Goal: Complete application form: Complete application form

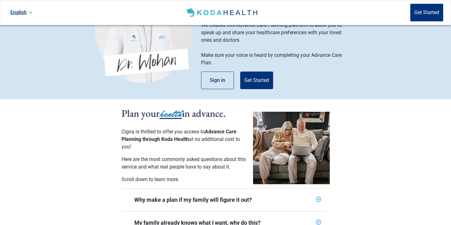
scroll to position [55, 0]
click at [319, 197] on icon "plus-circle" at bounding box center [318, 199] width 4 height 4
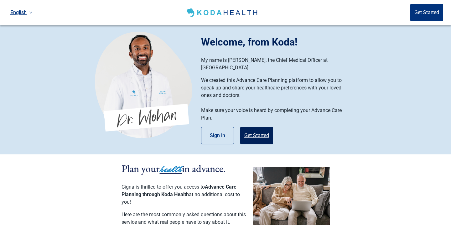
click at [253, 130] on button "Get Started" at bounding box center [256, 136] width 33 height 18
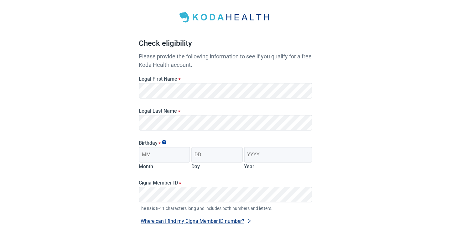
scroll to position [27, 0]
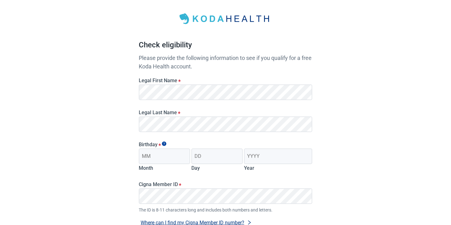
click at [104, 171] on div "Have Questions about Healthcare Planning? Learn More Here English Sign in Check…" at bounding box center [225, 131] width 451 height 316
type input "06"
type input "23"
type input "1953"
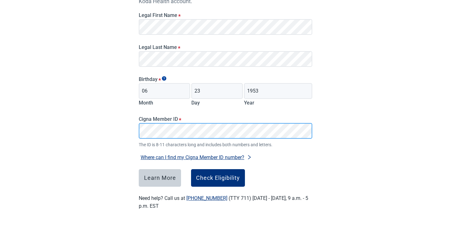
scroll to position [92, 0]
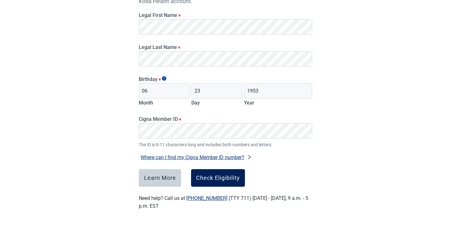
click at [217, 178] on div "Check Eligibility" at bounding box center [218, 177] width 44 height 6
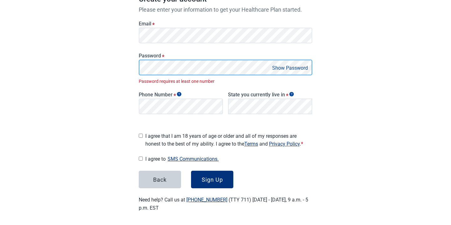
scroll to position [96, 0]
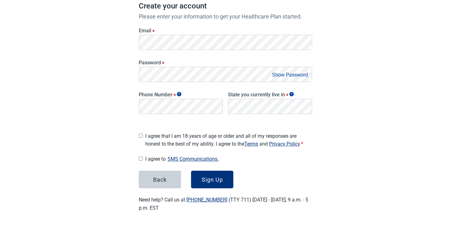
click at [308, 75] on button "Show Password" at bounding box center [289, 74] width 39 height 8
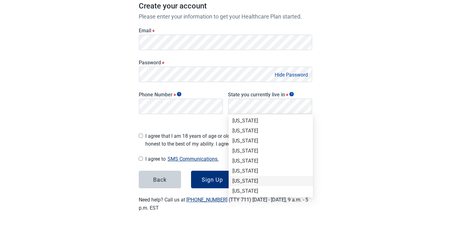
click at [245, 182] on div "[US_STATE]" at bounding box center [270, 180] width 77 height 7
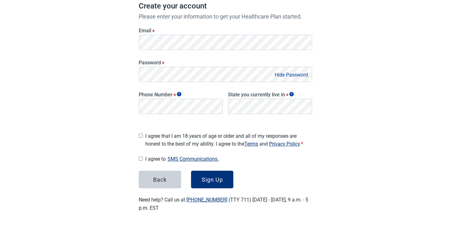
click at [291, 73] on button "Hide Password" at bounding box center [291, 74] width 37 height 8
click at [140, 133] on input "I agree that I am 18 years of age or older and all of my responses are honest t…" at bounding box center [141, 135] width 4 height 4
checkbox input "true"
click at [204, 179] on div "Sign Up" at bounding box center [212, 179] width 21 height 6
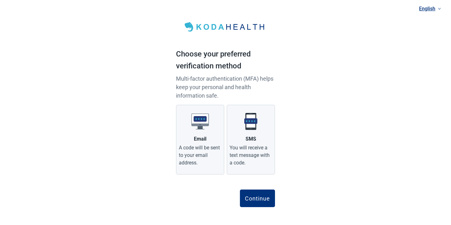
click at [253, 199] on div "Continue" at bounding box center [257, 198] width 25 height 6
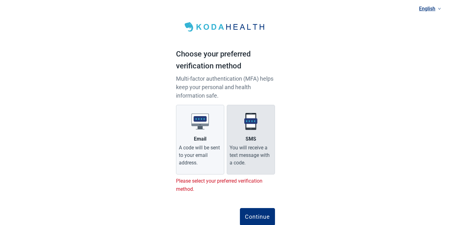
click at [237, 149] on div "You will receive a text message with a code." at bounding box center [251, 155] width 43 height 23
click at [0, 0] on input "SMS You will receive a text message with a code." at bounding box center [0, 0] width 0 height 0
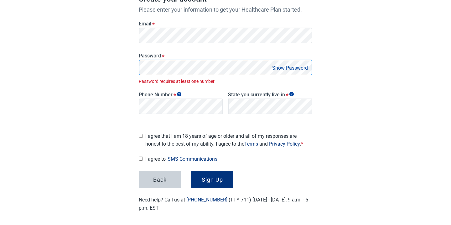
scroll to position [96, 0]
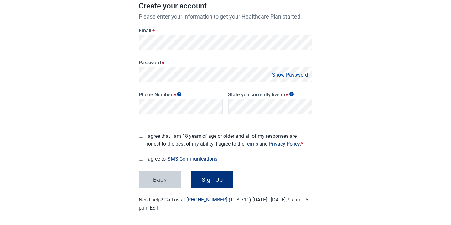
click at [301, 74] on button "Show Password" at bounding box center [289, 74] width 39 height 8
click at [301, 74] on button "Hide Password" at bounding box center [291, 74] width 37 height 8
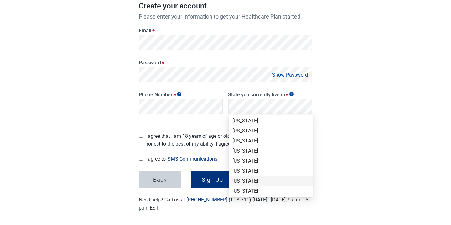
click at [245, 182] on div "[US_STATE]" at bounding box center [270, 180] width 77 height 7
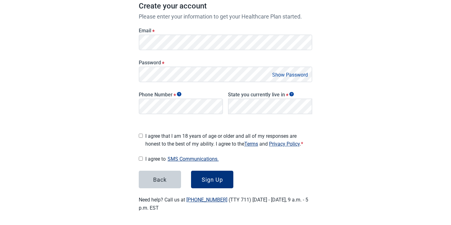
click at [141, 134] on input "I agree that I am 18 years of age or older and all of my responses are honest t…" at bounding box center [141, 135] width 4 height 4
checkbox input "true"
click at [142, 157] on div "I agree to SMS Communications. I hereby consent and state my preference to have…" at bounding box center [225, 158] width 173 height 8
click at [140, 156] on input "I agree to SMS Communications." at bounding box center [141, 158] width 4 height 4
checkbox input "true"
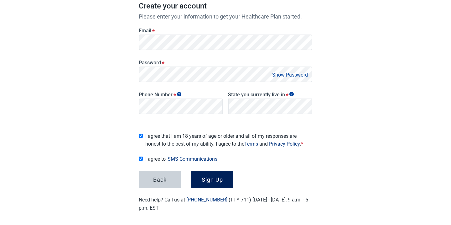
click at [204, 178] on div "Sign Up" at bounding box center [212, 179] width 21 height 6
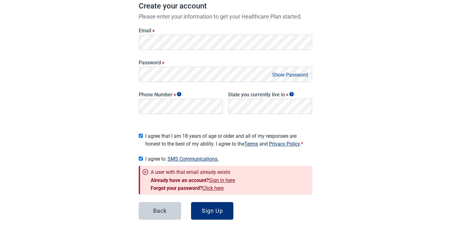
click at [219, 179] on link "Sign in here" at bounding box center [222, 180] width 26 height 6
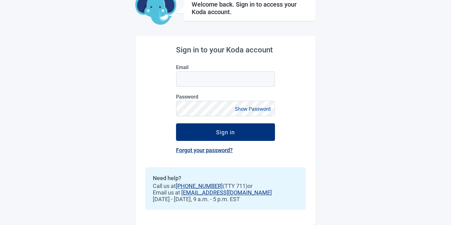
scroll to position [37, 0]
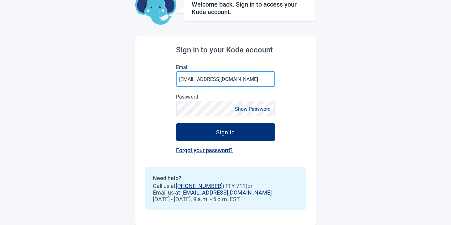
type input "[EMAIL_ADDRESS][DOMAIN_NAME]"
click at [142, 128] on div "Sign in to your Koda account Email [EMAIL_ADDRESS][DOMAIN_NAME] Password Show P…" at bounding box center [225, 129] width 180 height 189
click at [142, 130] on div "Sign in to your Koda account Email [EMAIL_ADDRESS][DOMAIN_NAME] Password Show P…" at bounding box center [225, 129] width 180 height 189
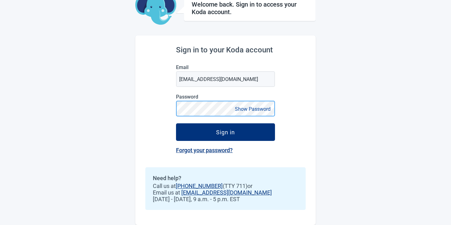
click at [171, 107] on div "Sign in to your Koda account Email [EMAIL_ADDRESS][DOMAIN_NAME] Password Show P…" at bounding box center [225, 129] width 180 height 189
click at [176, 109] on div "Sign in to your Koda account Email [EMAIL_ADDRESS][DOMAIN_NAME] Password Show P…" at bounding box center [225, 129] width 180 height 189
click at [246, 112] on button "Show Password" at bounding box center [252, 109] width 39 height 8
click at [246, 110] on button "Hide Password" at bounding box center [253, 109] width 37 height 8
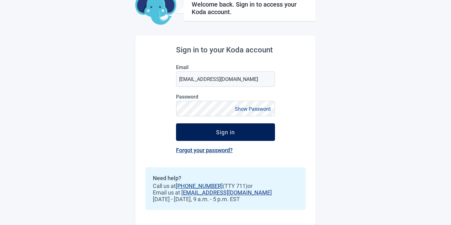
click at [230, 133] on div "Sign in" at bounding box center [225, 132] width 19 height 6
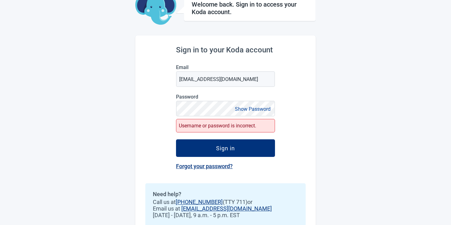
click at [242, 109] on button "Show Password" at bounding box center [252, 109] width 39 height 8
click at [250, 110] on button "Hide Password" at bounding box center [253, 109] width 37 height 8
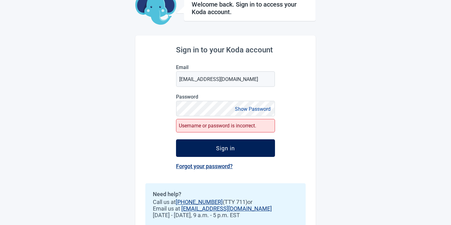
click at [231, 149] on div "Sign in" at bounding box center [225, 148] width 19 height 6
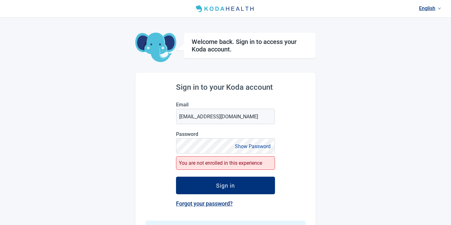
scroll to position [0, 0]
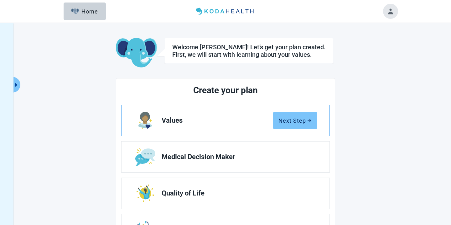
click at [283, 122] on div "Next Step" at bounding box center [294, 120] width 33 height 6
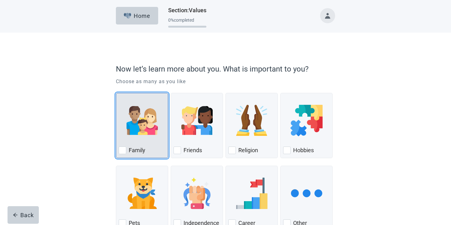
click at [122, 152] on div "Family, checkbox, not checked" at bounding box center [123, 150] width 8 height 8
click at [116, 93] on input "Family" at bounding box center [116, 93] width 0 height 0
checkbox input "true"
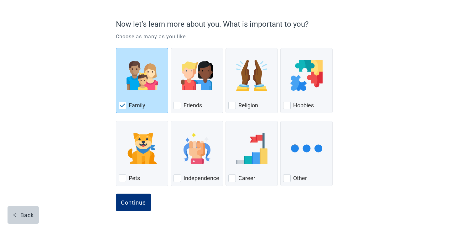
scroll to position [45, 0]
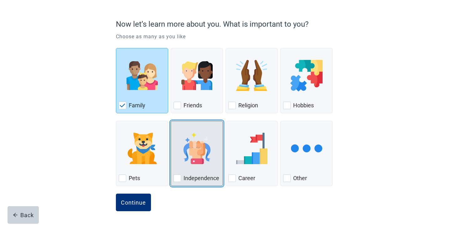
click at [177, 176] on div "Independence, checkbox, not checked" at bounding box center [177, 178] width 8 height 8
click at [171, 121] on input "Independence" at bounding box center [171, 121] width 0 height 0
checkbox input "true"
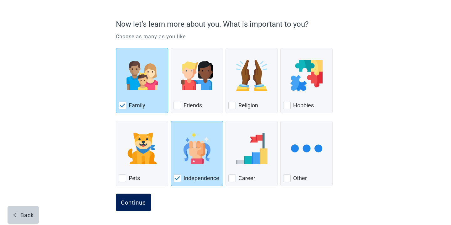
click at [134, 201] on div "Continue" at bounding box center [133, 202] width 25 height 6
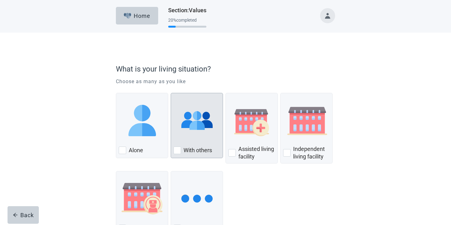
click at [177, 149] on div "With Others, checkbox, not checked" at bounding box center [177, 150] width 8 height 8
click at [171, 93] on input "With others" at bounding box center [171, 93] width 0 height 0
checkbox input "true"
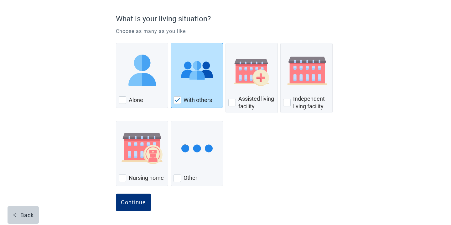
scroll to position [50, 0]
click at [132, 204] on div "Continue" at bounding box center [133, 202] width 25 height 6
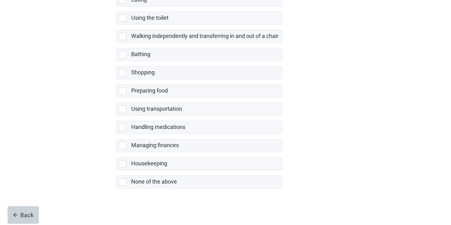
scroll to position [122, 0]
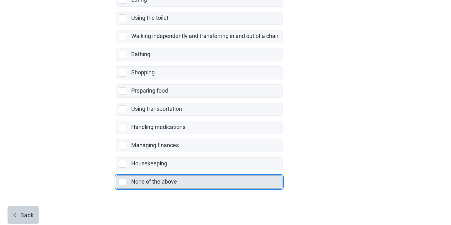
click at [123, 180] on div "None of the above, checkbox, not selected" at bounding box center [123, 182] width 8 height 8
click at [116, 170] on input "None of the above" at bounding box center [116, 170] width 0 height 0
checkbox input "true"
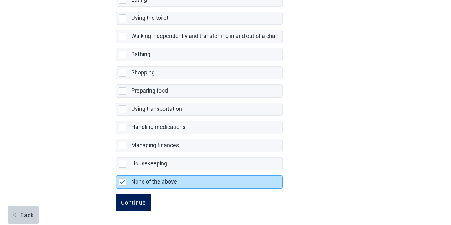
click at [127, 202] on div "Continue" at bounding box center [133, 202] width 25 height 6
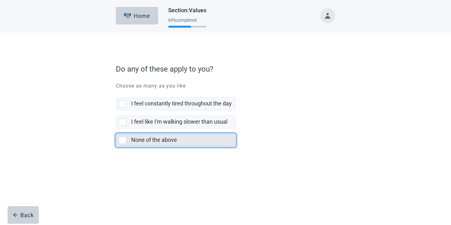
click at [122, 141] on div "None of the above, checkbox, not selected" at bounding box center [123, 140] width 8 height 8
click at [116, 129] on input "None of the above" at bounding box center [116, 128] width 0 height 0
checkbox input "true"
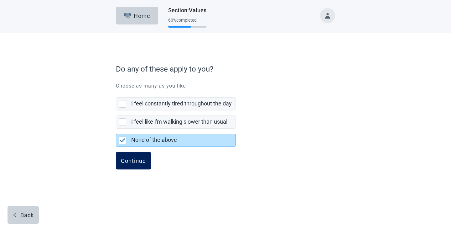
click at [133, 162] on div "Continue" at bounding box center [133, 160] width 25 height 6
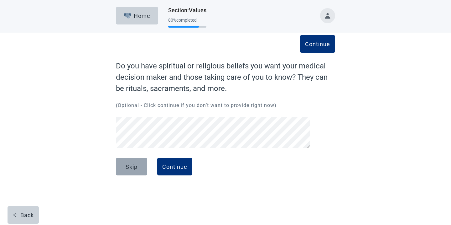
click at [129, 169] on div "Skip" at bounding box center [132, 166] width 12 height 6
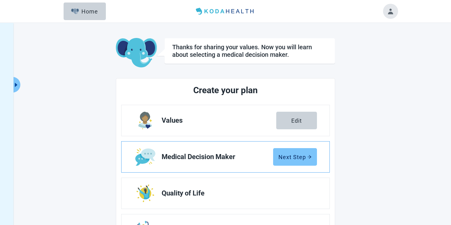
click at [284, 160] on button "Next Step" at bounding box center [295, 157] width 44 height 18
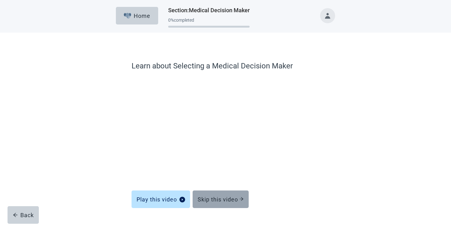
click at [212, 199] on div "Skip this video" at bounding box center [221, 199] width 46 height 6
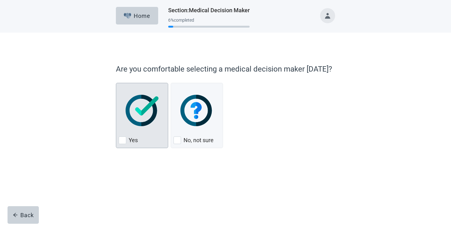
click at [122, 139] on div "Yes, checkbox, not checked" at bounding box center [123, 140] width 8 height 8
click at [116, 83] on input "Yes" at bounding box center [116, 83] width 0 height 0
checkbox input "true"
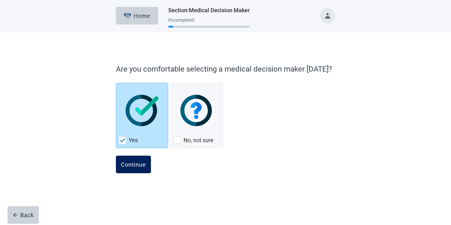
click at [128, 165] on div "Continue" at bounding box center [133, 164] width 25 height 6
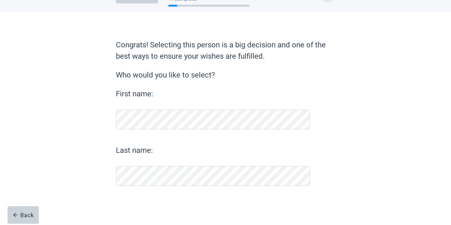
scroll to position [21, 0]
click at [116, 135] on div "Congrats! Selecting this person is a big decision and one of the best ways to e…" at bounding box center [225, 124] width 263 height 200
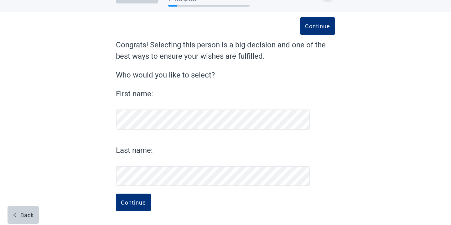
click at [315, 137] on div "Continue Congrats! Selecting this person is a big decision and one of the best …" at bounding box center [225, 112] width 219 height 147
click at [136, 203] on div "Continue" at bounding box center [133, 202] width 25 height 6
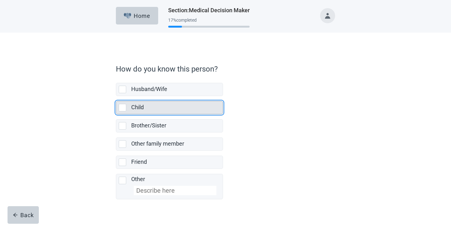
click at [122, 108] on div "Child, checkbox, not selected" at bounding box center [123, 108] width 8 height 8
click at [116, 96] on input "Child" at bounding box center [116, 96] width 0 height 0
checkbox input "true"
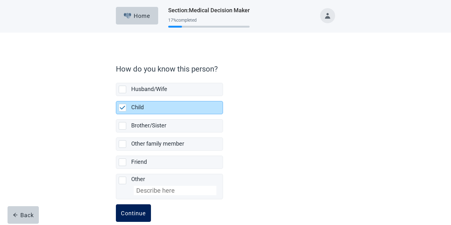
click at [131, 212] on div "Continue" at bounding box center [133, 213] width 25 height 6
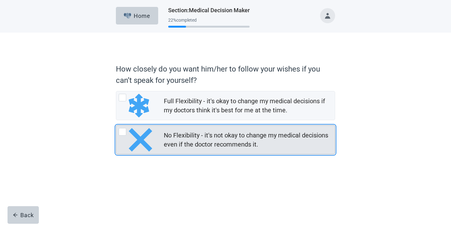
click at [124, 132] on div "No Flexibility - it's not okay to change my medical decisions even if the docto…" at bounding box center [123, 132] width 8 height 8
click at [116, 125] on input "No Flexibility - it's not okay to change my medical decisions even if the docto…" at bounding box center [116, 125] width 0 height 0
radio input "true"
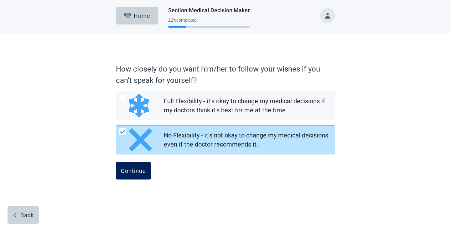
click at [133, 169] on div "Continue" at bounding box center [133, 170] width 25 height 6
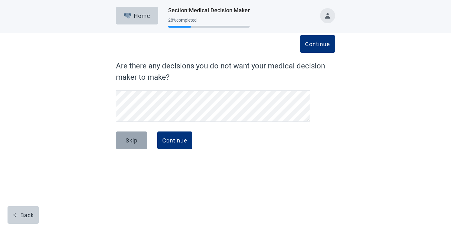
click at [128, 140] on div "Skip" at bounding box center [132, 140] width 12 height 6
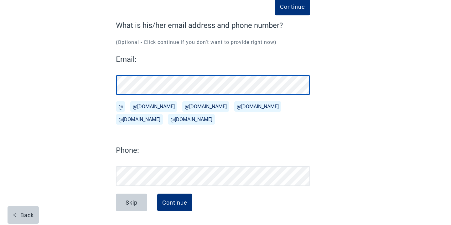
scroll to position [40, 0]
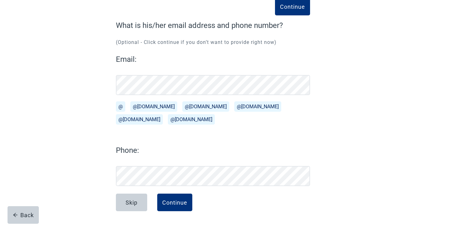
click at [84, 124] on div "Continue What is his/her email address and phone number? (Optional - Click cont…" at bounding box center [226, 108] width 406 height 232
click at [158, 46] on p "(Optional - Click continue if you don’t want to provide right now)" at bounding box center [213, 43] width 194 height 8
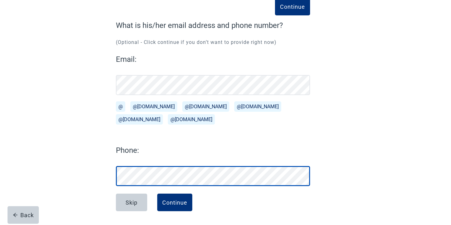
click at [107, 173] on div "Continue What is his/her email address and phone number? (Optional - Click cont…" at bounding box center [225, 115] width 263 height 220
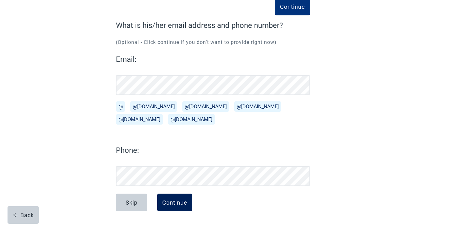
click at [176, 201] on div "Continue" at bounding box center [174, 202] width 25 height 6
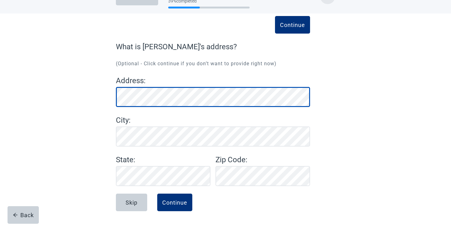
scroll to position [19, 0]
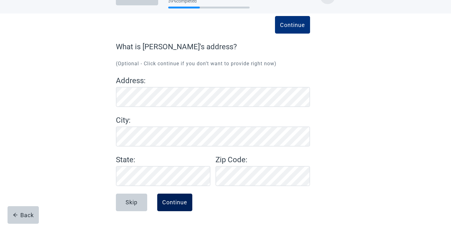
click at [177, 204] on div "Continue" at bounding box center [174, 202] width 25 height 6
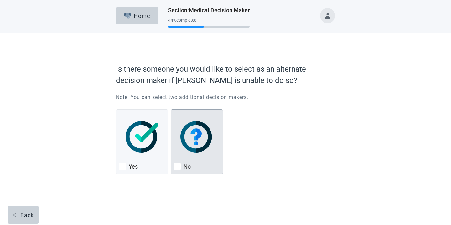
click at [178, 166] on div "No, checkbox, not checked" at bounding box center [177, 167] width 8 height 8
click at [171, 109] on input "No" at bounding box center [171, 109] width 0 height 0
checkbox input "true"
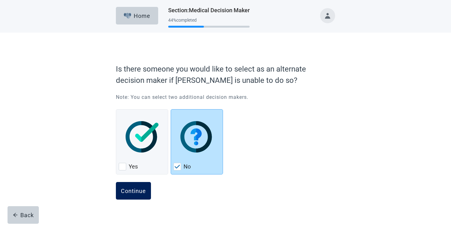
click at [137, 191] on div "Continue" at bounding box center [133, 190] width 25 height 6
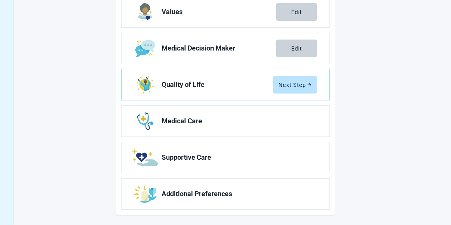
scroll to position [108, 0]
click at [302, 89] on button "Next Step" at bounding box center [295, 85] width 44 height 18
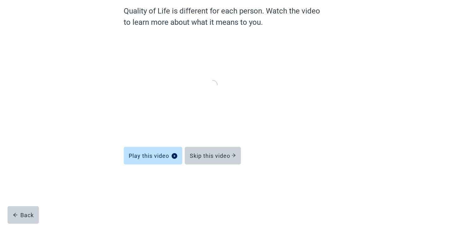
scroll to position [28, 0]
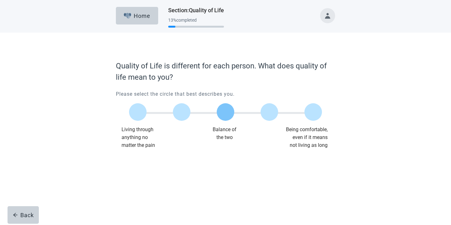
click at [228, 112] on label "Main content" at bounding box center [226, 112] width 18 height 18
click at [225, 112] on input "Quality of life scale: 50 out of 100. Balance of the two" at bounding box center [225, 112] width 0 height 0
click at [140, 161] on div "Continue" at bounding box center [133, 161] width 25 height 6
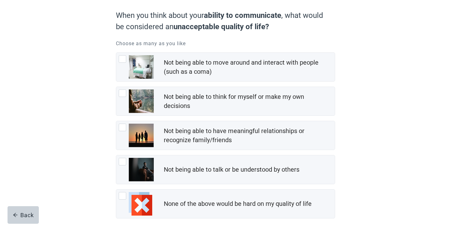
scroll to position [52, 0]
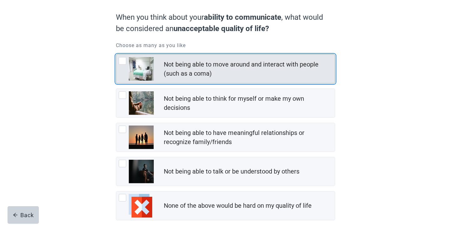
click at [145, 62] on img "Not being able to move around and interact with people (such as a coma), checkb…" at bounding box center [141, 68] width 25 height 23
click at [116, 54] on input "Not being able to move around and interact with people (such as a coma)" at bounding box center [116, 54] width 0 height 0
checkbox input "true"
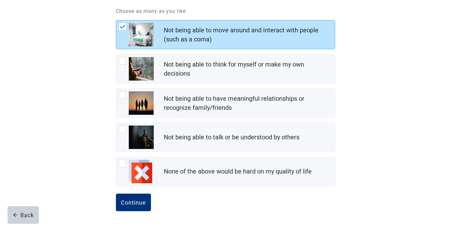
scroll to position [86, 0]
click at [127, 200] on div "Continue" at bounding box center [133, 202] width 25 height 6
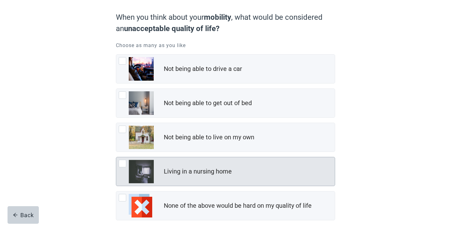
scroll to position [53, 0]
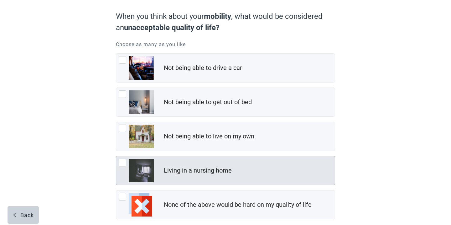
click at [142, 168] on img "Living in a nursing home, checkbox, not checked" at bounding box center [141, 169] width 25 height 23
click at [116, 156] on input "Living in a nursing home" at bounding box center [116, 156] width 0 height 0
checkbox input "true"
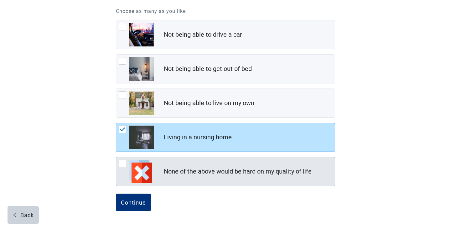
scroll to position [86, 0]
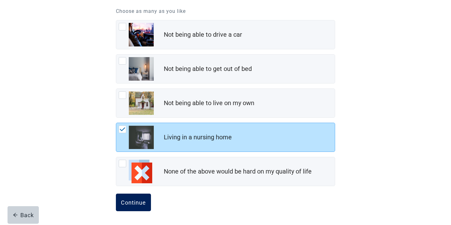
click at [132, 200] on div "Continue" at bounding box center [133, 202] width 25 height 6
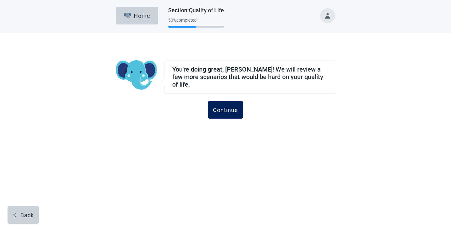
click at [231, 106] on div "Continue" at bounding box center [225, 109] width 25 height 6
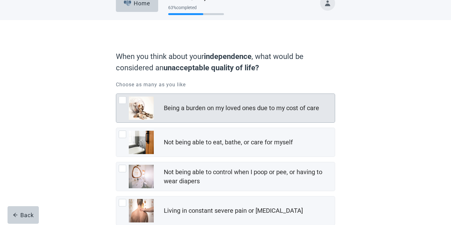
scroll to position [13, 0]
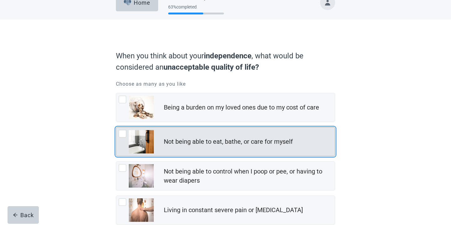
click at [121, 133] on div "Not being able to eat, bathe, or care for myself, checkbox, not checked" at bounding box center [123, 134] width 8 height 8
click at [116, 127] on input "Not being able to eat, bathe, or care for myself" at bounding box center [116, 127] width 0 height 0
checkbox input "true"
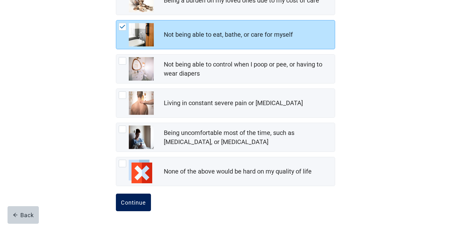
scroll to position [120, 0]
click at [131, 206] on button "Continue" at bounding box center [133, 202] width 35 height 18
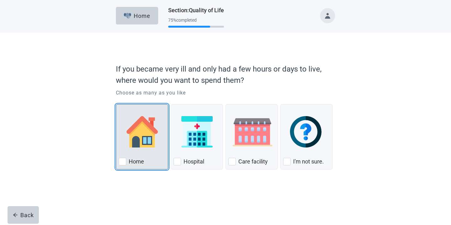
click at [123, 162] on div "Home, checkbox, not checked" at bounding box center [123, 162] width 8 height 8
click at [116, 104] on input "Home" at bounding box center [116, 104] width 0 height 0
checkbox input "true"
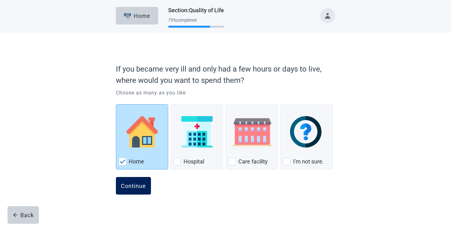
click at [131, 187] on div "Continue" at bounding box center [133, 185] width 25 height 6
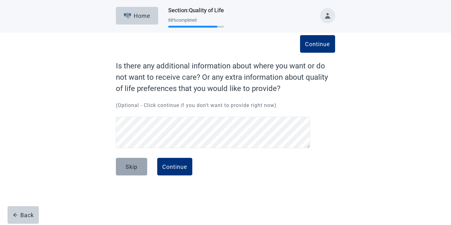
click at [132, 168] on div "Skip" at bounding box center [132, 166] width 12 height 6
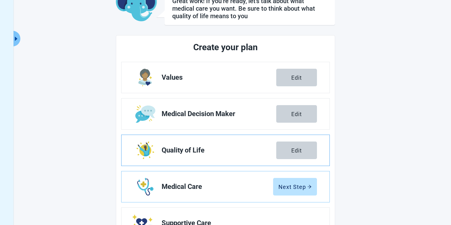
scroll to position [58, 0]
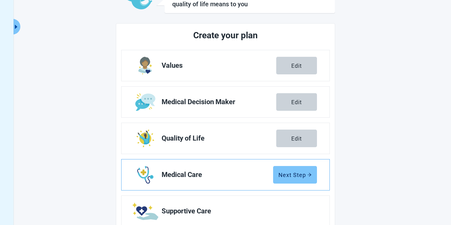
click at [285, 173] on div "Next Step" at bounding box center [294, 174] width 33 height 6
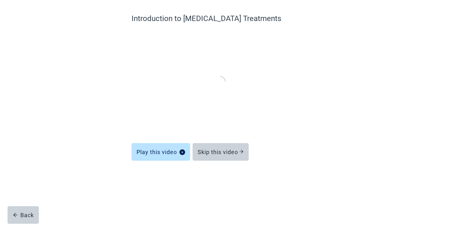
scroll to position [17, 0]
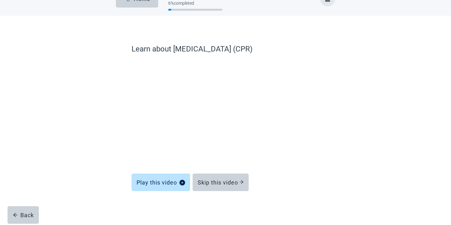
click at [216, 196] on div "Main content" at bounding box center [226, 208] width 188 height 31
click at [228, 183] on div "Skip this video" at bounding box center [221, 182] width 46 height 6
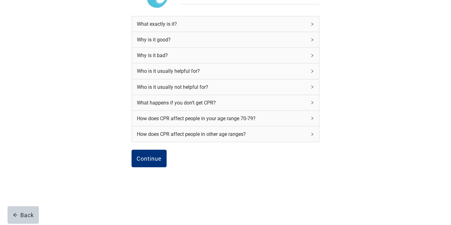
scroll to position [77, 0]
click at [312, 88] on icon "right" at bounding box center [312, 86] width 2 height 3
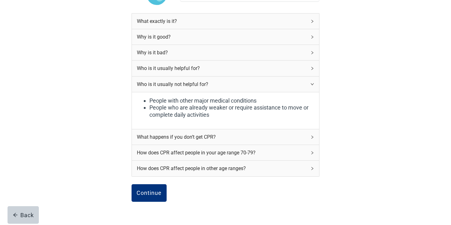
click at [312, 86] on icon "right" at bounding box center [312, 84] width 4 height 4
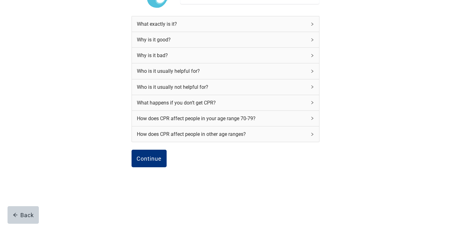
click at [312, 103] on icon "right" at bounding box center [312, 103] width 4 height 4
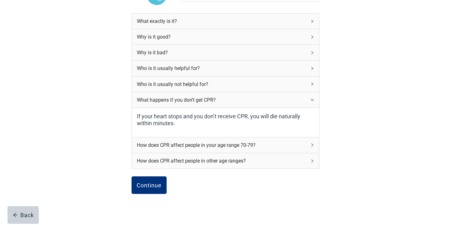
click at [312, 101] on icon "right" at bounding box center [312, 100] width 4 height 4
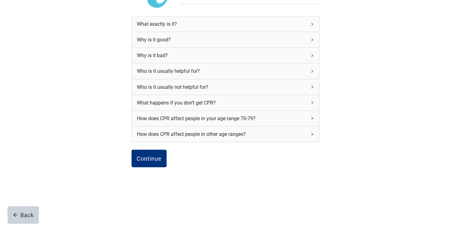
click at [311, 119] on icon "right" at bounding box center [312, 118] width 4 height 4
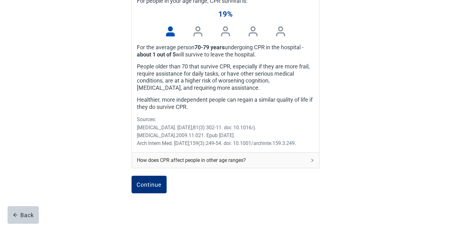
scroll to position [208, 0]
click at [154, 185] on div "Continue" at bounding box center [149, 184] width 25 height 6
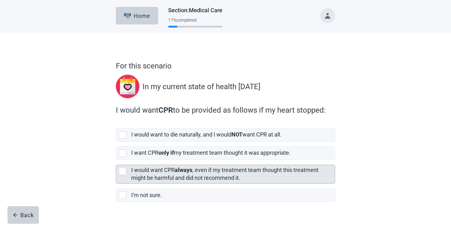
click at [123, 170] on div "[object Object], checkbox, not selected" at bounding box center [123, 171] width 8 height 8
click at [116, 160] on input "I would want CPR always , even if my treatment team thought this treatment migh…" at bounding box center [116, 159] width 0 height 0
checkbox input "true"
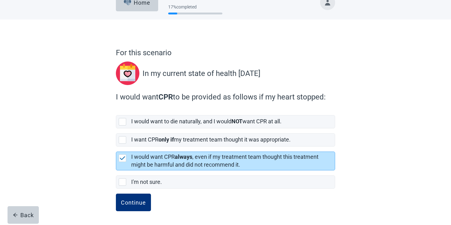
scroll to position [13, 0]
click at [132, 205] on div "Continue" at bounding box center [133, 202] width 25 height 6
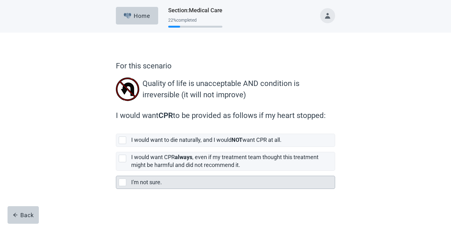
click at [122, 180] on div "I'm not sure., checkbox, not selected" at bounding box center [123, 182] width 8 height 8
click at [116, 171] on input "I'm not sure." at bounding box center [116, 170] width 0 height 0
checkbox input "true"
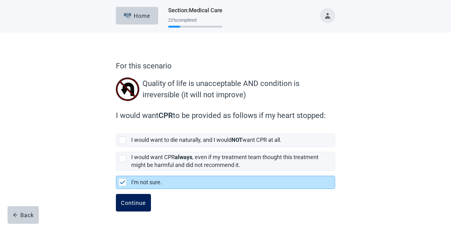
click at [132, 204] on div "Continue" at bounding box center [133, 202] width 25 height 6
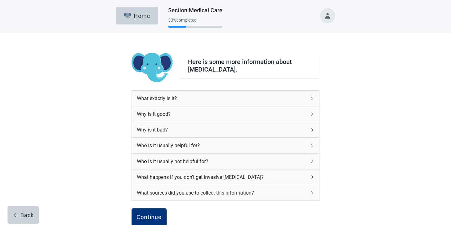
click at [312, 178] on icon "right" at bounding box center [312, 177] width 4 height 4
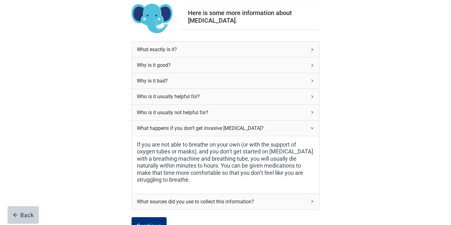
scroll to position [52, 0]
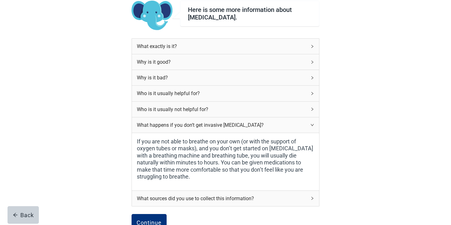
click at [312, 123] on icon "right" at bounding box center [312, 125] width 4 height 4
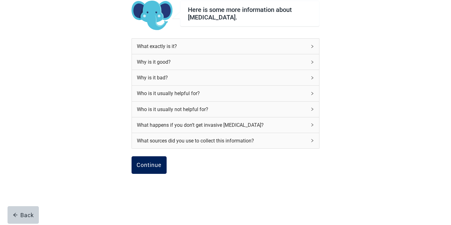
click at [152, 167] on div "Continue" at bounding box center [149, 165] width 25 height 6
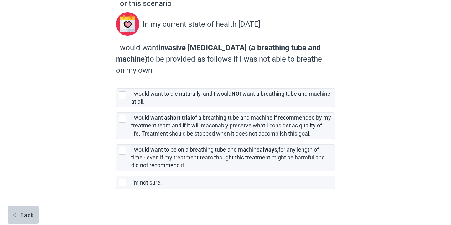
scroll to position [63, 0]
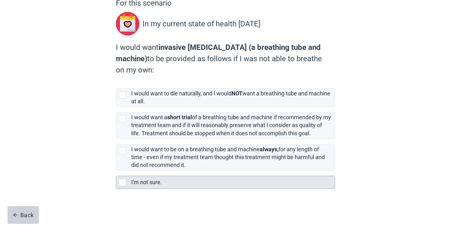
click at [122, 180] on div "I'm not sure., checkbox, not selected" at bounding box center [123, 182] width 8 height 8
click at [116, 171] on input "I'm not sure." at bounding box center [116, 170] width 0 height 0
checkbox input "true"
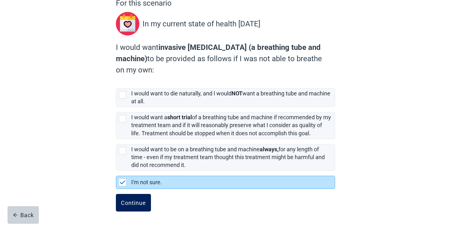
click at [132, 202] on div "Continue" at bounding box center [133, 202] width 25 height 6
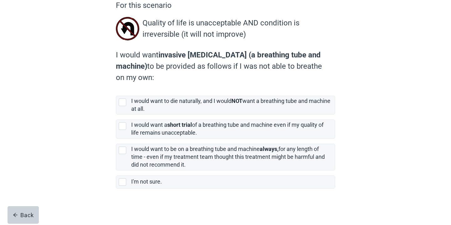
scroll to position [60, 0]
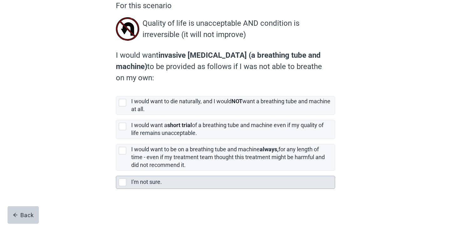
click at [123, 183] on div "I'm not sure., checkbox, not selected" at bounding box center [123, 182] width 8 height 8
click at [116, 171] on input "I'm not sure." at bounding box center [116, 170] width 0 height 0
checkbox input "true"
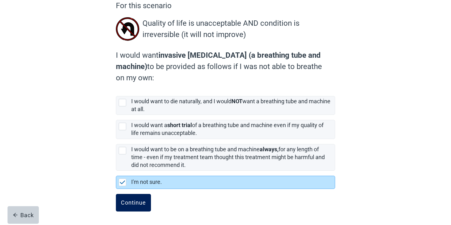
click at [129, 200] on div "Continue" at bounding box center [133, 202] width 25 height 6
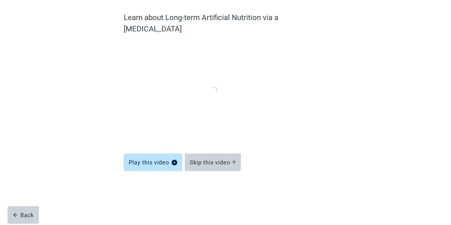
scroll to position [17, 0]
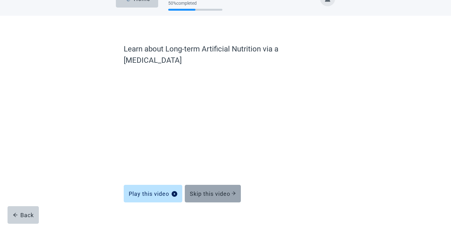
click at [198, 190] on div "Skip this video" at bounding box center [213, 193] width 46 height 6
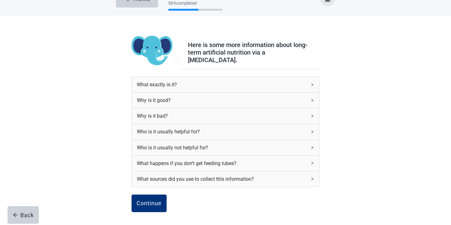
click at [312, 146] on icon "right" at bounding box center [312, 147] width 2 height 3
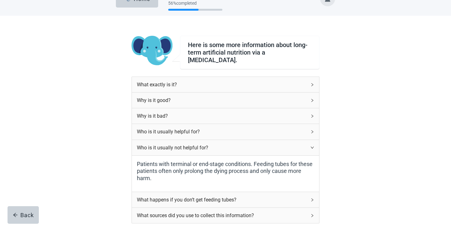
click at [312, 147] on div "Who is it usually not helpful for?" at bounding box center [225, 147] width 187 height 15
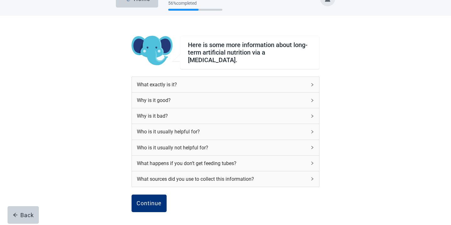
click at [312, 130] on icon "right" at bounding box center [312, 132] width 4 height 4
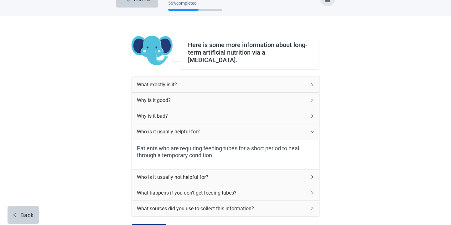
click at [312, 130] on icon "right" at bounding box center [312, 132] width 4 height 4
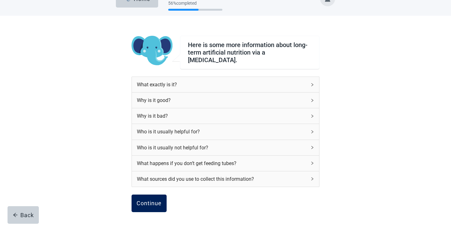
click at [147, 200] on div "Continue" at bounding box center [149, 203] width 25 height 6
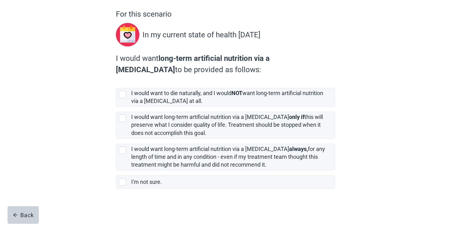
scroll to position [51, 0]
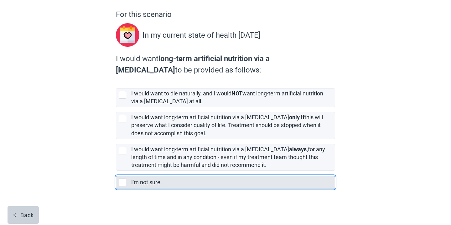
click at [125, 183] on div "I'm not sure., checkbox, not selected" at bounding box center [123, 182] width 8 height 8
click at [116, 171] on input "I'm not sure." at bounding box center [116, 170] width 0 height 0
checkbox input "true"
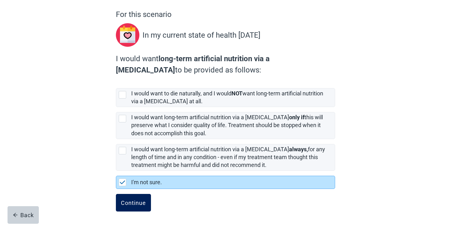
click at [132, 203] on div "Continue" at bounding box center [133, 202] width 25 height 6
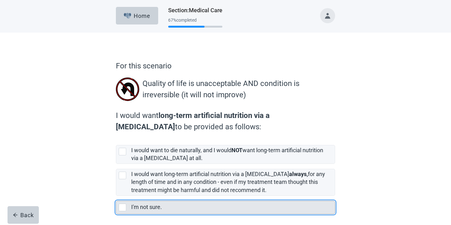
click at [121, 209] on div "I'm not sure., checkbox, not selected" at bounding box center [123, 207] width 8 height 8
click at [116, 196] on input "I'm not sure." at bounding box center [116, 195] width 0 height 0
checkbox input "true"
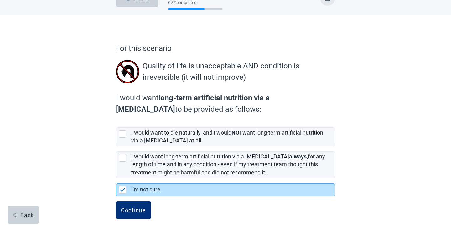
scroll to position [20, 0]
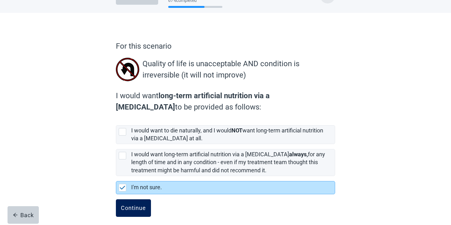
click at [127, 210] on div "Continue" at bounding box center [133, 207] width 25 height 6
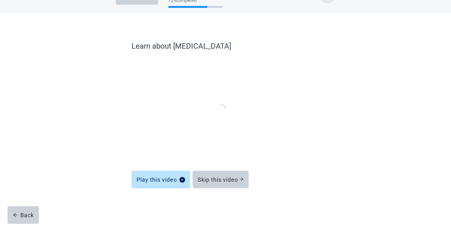
scroll to position [17, 0]
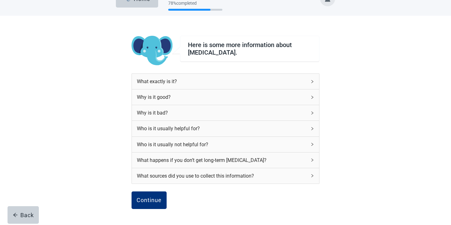
click at [313, 144] on icon "right" at bounding box center [312, 144] width 4 height 4
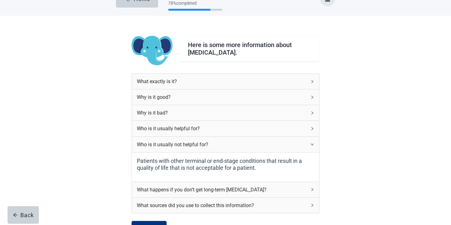
click at [313, 145] on icon "right" at bounding box center [312, 144] width 4 height 4
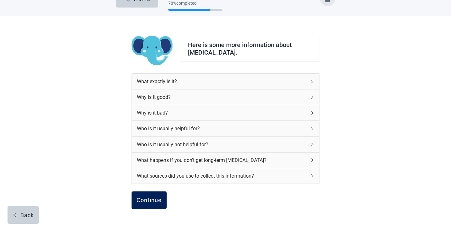
click at [145, 200] on div "Continue" at bounding box center [149, 200] width 25 height 6
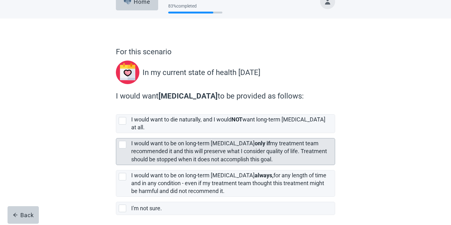
scroll to position [14, 0]
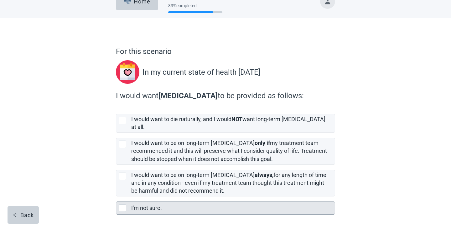
click at [122, 205] on div "I'm not sure., checkbox, not selected" at bounding box center [123, 208] width 8 height 8
click at [116, 196] on input "I'm not sure." at bounding box center [116, 196] width 0 height 0
checkbox input "true"
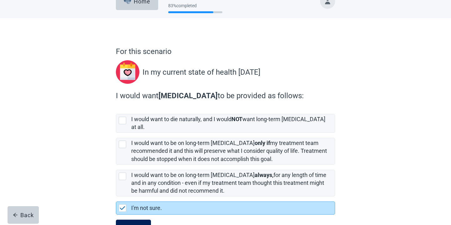
click at [128, 224] on div "Continue" at bounding box center [133, 228] width 25 height 6
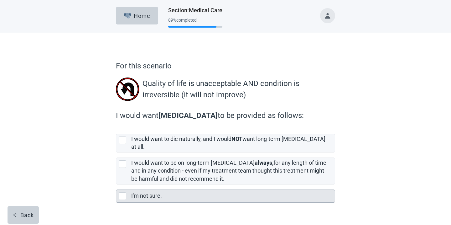
click at [122, 192] on div "I'm not sure., checkbox, not selected" at bounding box center [123, 196] width 8 height 8
click at [116, 184] on input "I'm not sure." at bounding box center [116, 184] width 0 height 0
checkbox input "true"
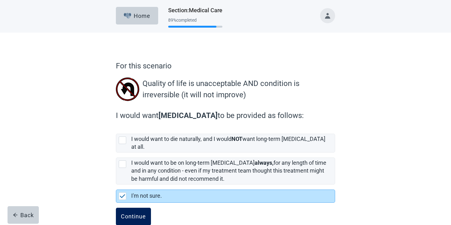
click at [127, 213] on div "Continue" at bounding box center [133, 216] width 25 height 6
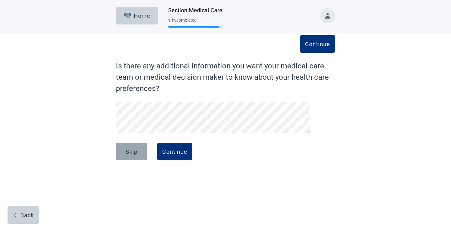
click at [133, 151] on div "Skip" at bounding box center [132, 151] width 12 height 6
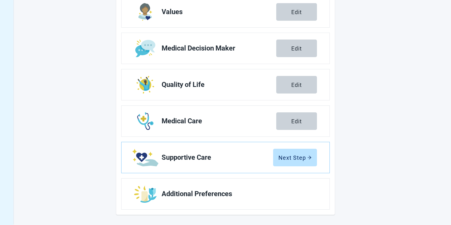
scroll to position [108, 0]
click at [289, 161] on button "Next Step" at bounding box center [295, 157] width 44 height 18
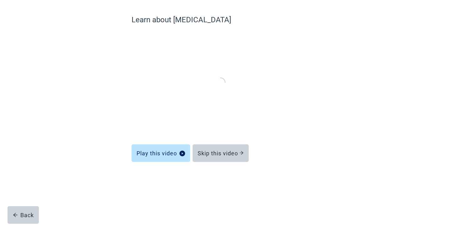
scroll to position [17, 0]
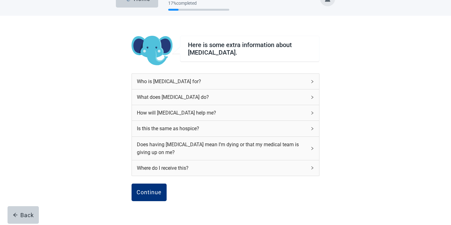
click at [312, 129] on icon "right" at bounding box center [312, 128] width 2 height 3
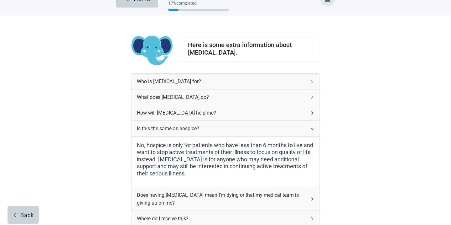
click at [312, 128] on icon "right" at bounding box center [312, 129] width 4 height 4
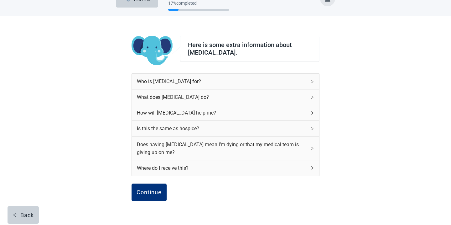
click at [313, 147] on icon "right" at bounding box center [312, 148] width 4 height 4
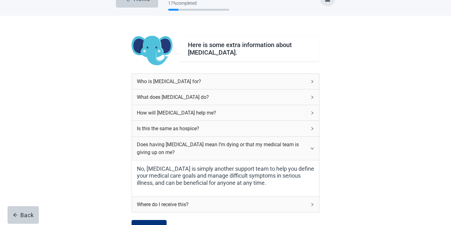
click at [314, 150] on div "Does having palliative care mean I’m dying or that my medical team is giving up…" at bounding box center [225, 148] width 187 height 23
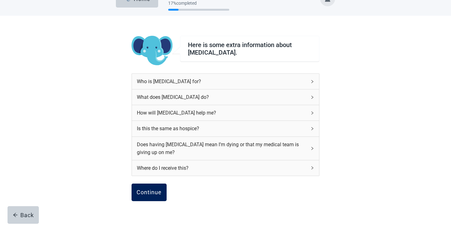
click at [142, 193] on div "Continue" at bounding box center [149, 192] width 25 height 6
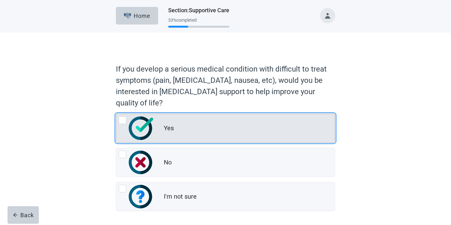
click at [123, 118] on div "Yes, radio button, not checked" at bounding box center [123, 120] width 8 height 8
click at [116, 114] on input "Yes" at bounding box center [116, 113] width 0 height 0
radio input "true"
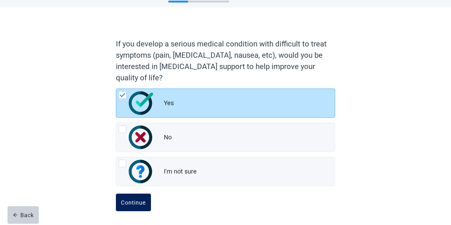
scroll to position [25, 0]
click at [126, 206] on button "Continue" at bounding box center [133, 202] width 35 height 18
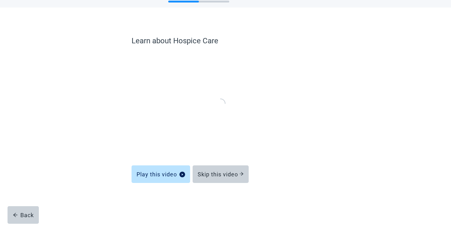
scroll to position [17, 0]
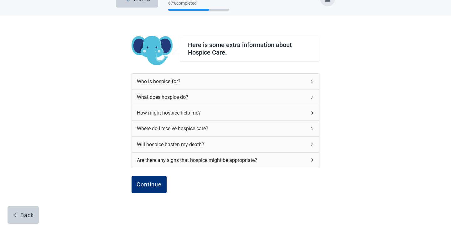
click at [312, 128] on icon "right" at bounding box center [312, 129] width 4 height 4
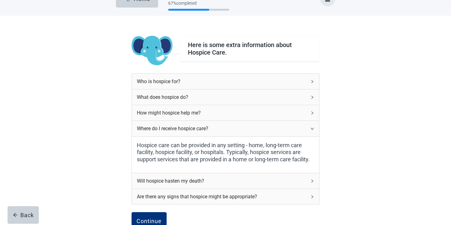
click at [312, 129] on icon "right" at bounding box center [312, 129] width 4 height 4
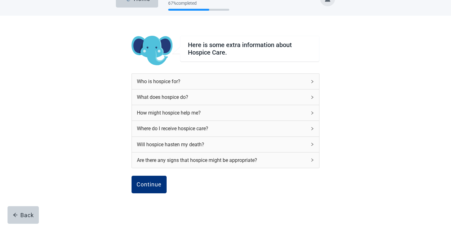
click at [313, 145] on icon "right" at bounding box center [312, 144] width 4 height 4
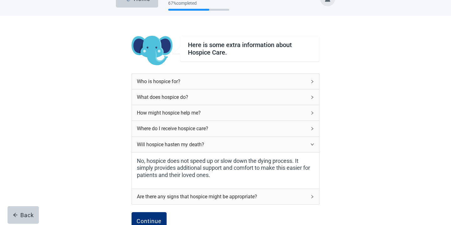
click at [314, 146] on div "Will hospice hasten my death?" at bounding box center [225, 144] width 187 height 15
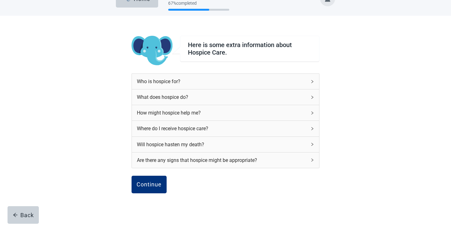
click at [313, 160] on icon "right" at bounding box center [312, 160] width 4 height 4
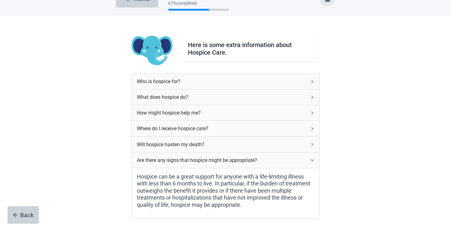
click at [313, 161] on icon "right" at bounding box center [312, 160] width 4 height 4
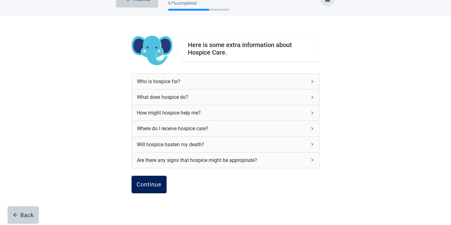
click at [159, 184] on div "Continue" at bounding box center [149, 184] width 25 height 6
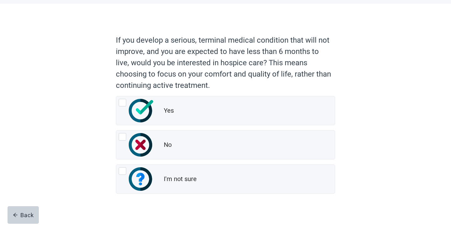
scroll to position [28, 0]
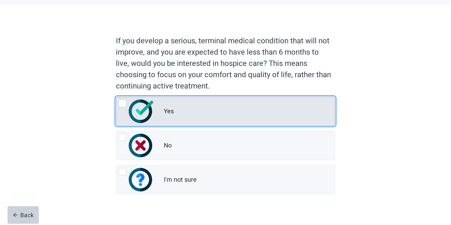
click at [122, 105] on div "Yes, radio button, not checked" at bounding box center [123, 103] width 8 height 8
click at [116, 97] on input "Yes" at bounding box center [116, 96] width 0 height 0
radio input "true"
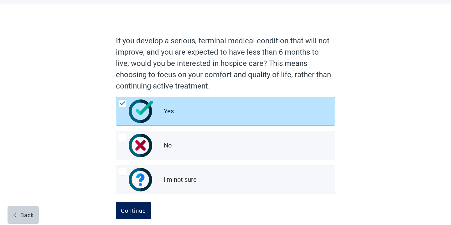
click at [135, 210] on div "Continue" at bounding box center [133, 210] width 25 height 6
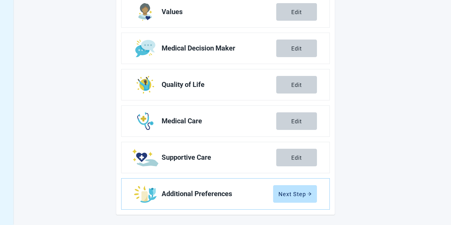
click at [389, 96] on main "You can document additional preferences like organ donation and autopsy. Create…" at bounding box center [225, 72] width 344 height 285
click at [295, 193] on div "Next Step" at bounding box center [294, 193] width 33 height 6
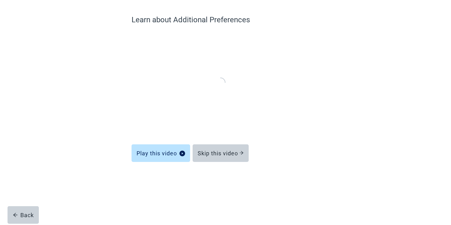
scroll to position [17, 0]
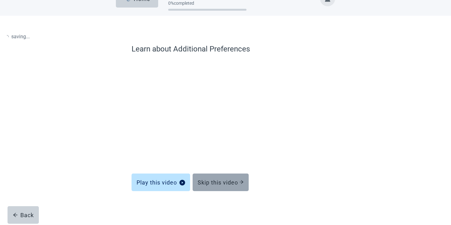
click at [234, 182] on div "Skip this video" at bounding box center [221, 182] width 46 height 6
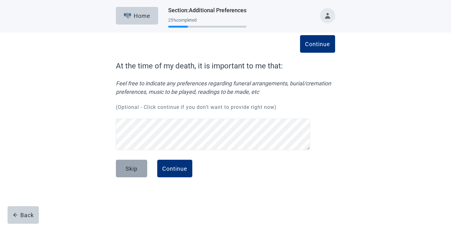
click at [132, 167] on div "Skip" at bounding box center [132, 168] width 12 height 6
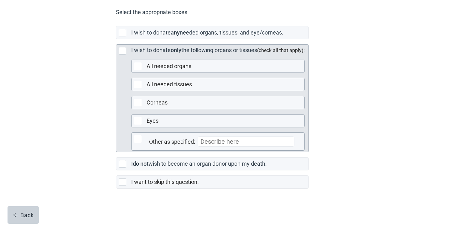
scroll to position [162, 0]
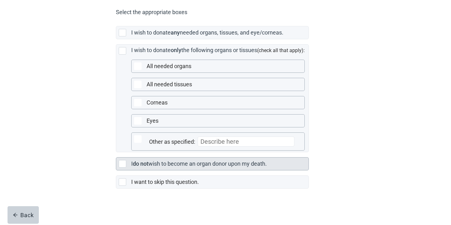
click at [122, 164] on div "Main content" at bounding box center [123, 164] width 8 height 8
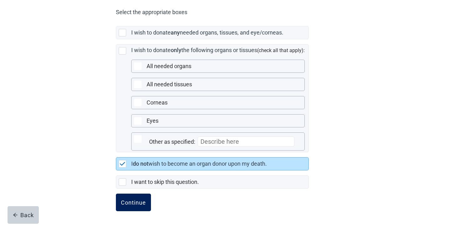
click at [126, 203] on div "Continue" at bounding box center [133, 202] width 25 height 6
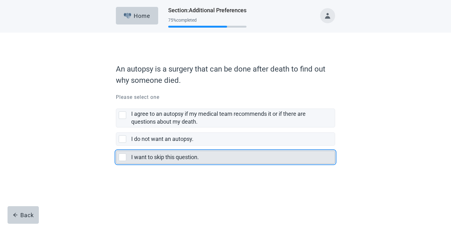
click at [123, 156] on div "I want to skip this question., checkbox, not selected" at bounding box center [123, 157] width 8 height 8
click at [116, 146] on input "I want to skip this question." at bounding box center [116, 145] width 0 height 0
checkbox input "true"
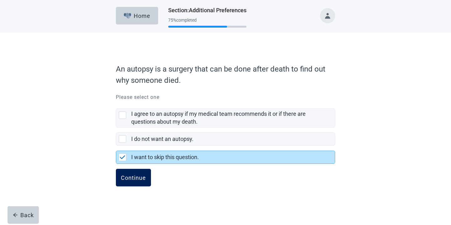
click at [130, 182] on button "Continue" at bounding box center [133, 177] width 35 height 18
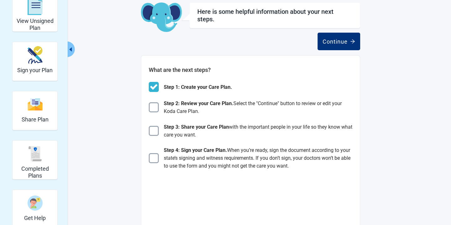
scroll to position [38, 0]
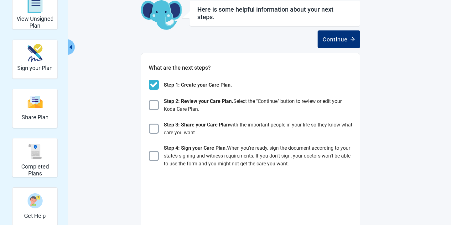
click at [118, 169] on main "Here is some helpful information about your next steps. Continue What are the n…" at bounding box center [250, 219] width 294 height 438
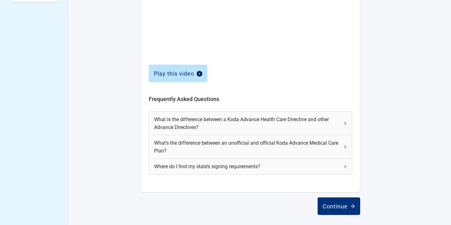
scroll to position [261, 0]
click at [345, 123] on icon "right" at bounding box center [345, 124] width 4 height 4
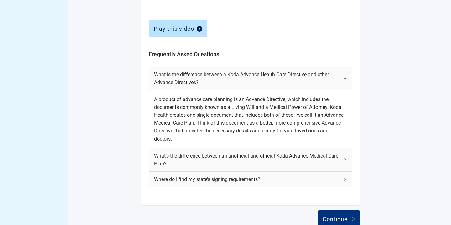
scroll to position [306, 0]
click at [345, 158] on icon "right" at bounding box center [345, 160] width 4 height 4
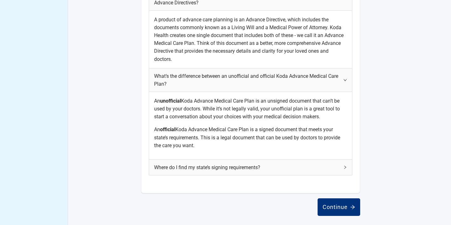
scroll to position [385, 0]
click at [332, 206] on div "Continue" at bounding box center [339, 207] width 33 height 6
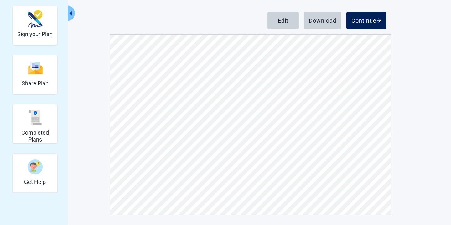
click at [356, 21] on div "Continue" at bounding box center [366, 20] width 30 height 6
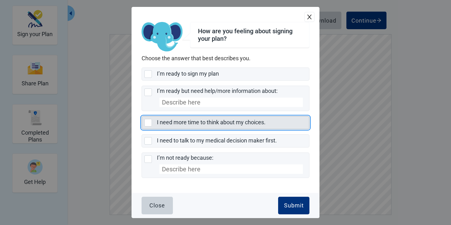
click at [148, 121] on div "I need more time to think about my choices., checkbox, not selected" at bounding box center [148, 123] width 8 height 8
click at [142, 116] on input "I need more time to think about my choices." at bounding box center [142, 116] width 0 height 0
checkbox input "true"
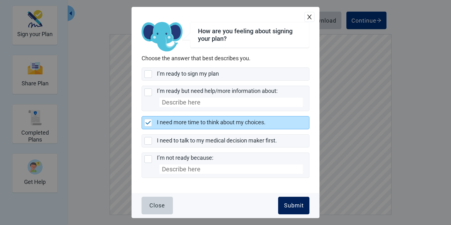
click at [288, 206] on div "Submit" at bounding box center [294, 205] width 20 height 6
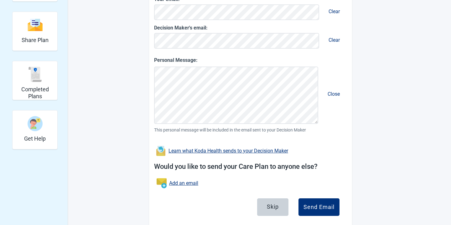
scroll to position [113, 0]
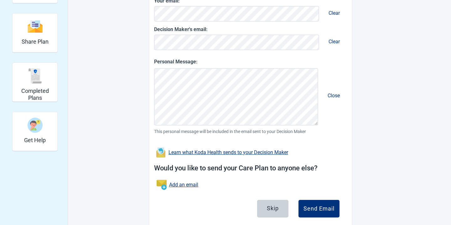
click at [245, 191] on div "Would you like to send your Care Plan to anyone else? Add an email" at bounding box center [250, 177] width 193 height 39
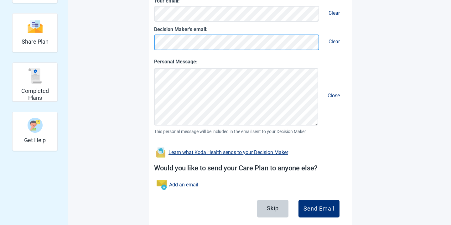
click at [148, 44] on div "You can share your Care Plan. It's also important to talk to the people who mat…" at bounding box center [250, 77] width 219 height 305
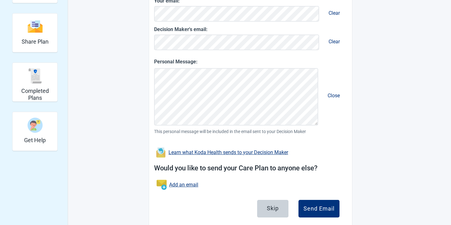
click at [127, 59] on main "You can share your Care Plan. It's also important to talk to the people who mat…" at bounding box center [250, 77] width 294 height 305
click at [313, 209] on div "Send Email" at bounding box center [318, 208] width 31 height 6
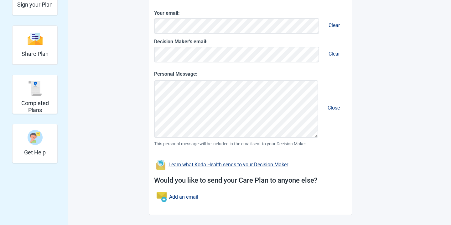
scroll to position [101, 0]
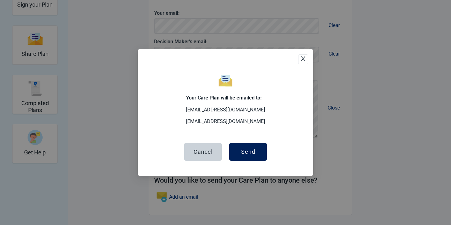
click at [244, 150] on div "Send" at bounding box center [248, 151] width 14 height 6
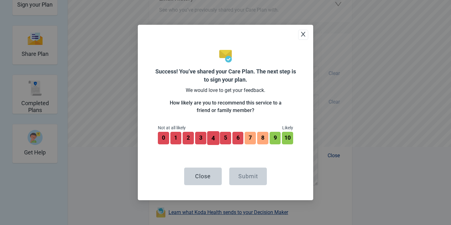
click at [214, 140] on button "4" at bounding box center [213, 138] width 12 height 14
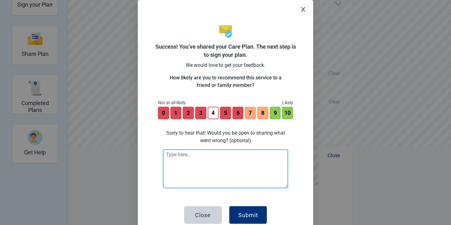
click at [168, 155] on textarea at bounding box center [225, 168] width 125 height 39
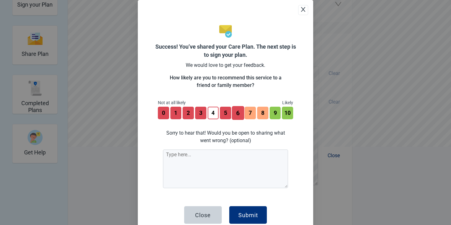
click at [235, 112] on button "6" at bounding box center [238, 113] width 12 height 14
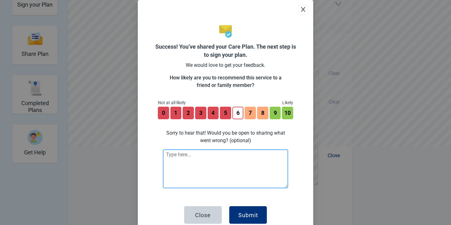
click at [173, 154] on textarea at bounding box center [225, 168] width 125 height 39
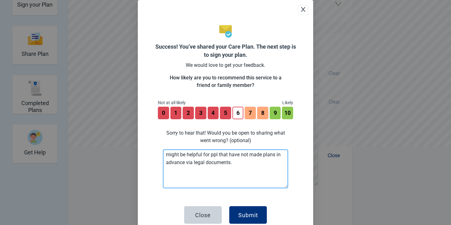
click at [170, 154] on textarea "might be helpful for ppl that have not made plans in advance via legal document…" at bounding box center [225, 168] width 125 height 39
drag, startPoint x: 185, startPoint y: 155, endPoint x: 164, endPoint y: 153, distance: 20.4
click at [164, 154] on textarea "might be helpful for ppl that have not made plans in advance via legal document…" at bounding box center [225, 168] width 125 height 39
type textarea "Could be helpful for ppl that have not made plans in advance via legal document…"
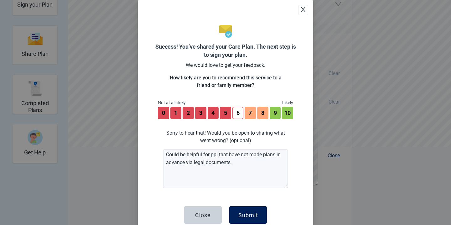
click at [245, 217] on div "Submit" at bounding box center [248, 214] width 20 height 6
